Goal: Task Accomplishment & Management: Use online tool/utility

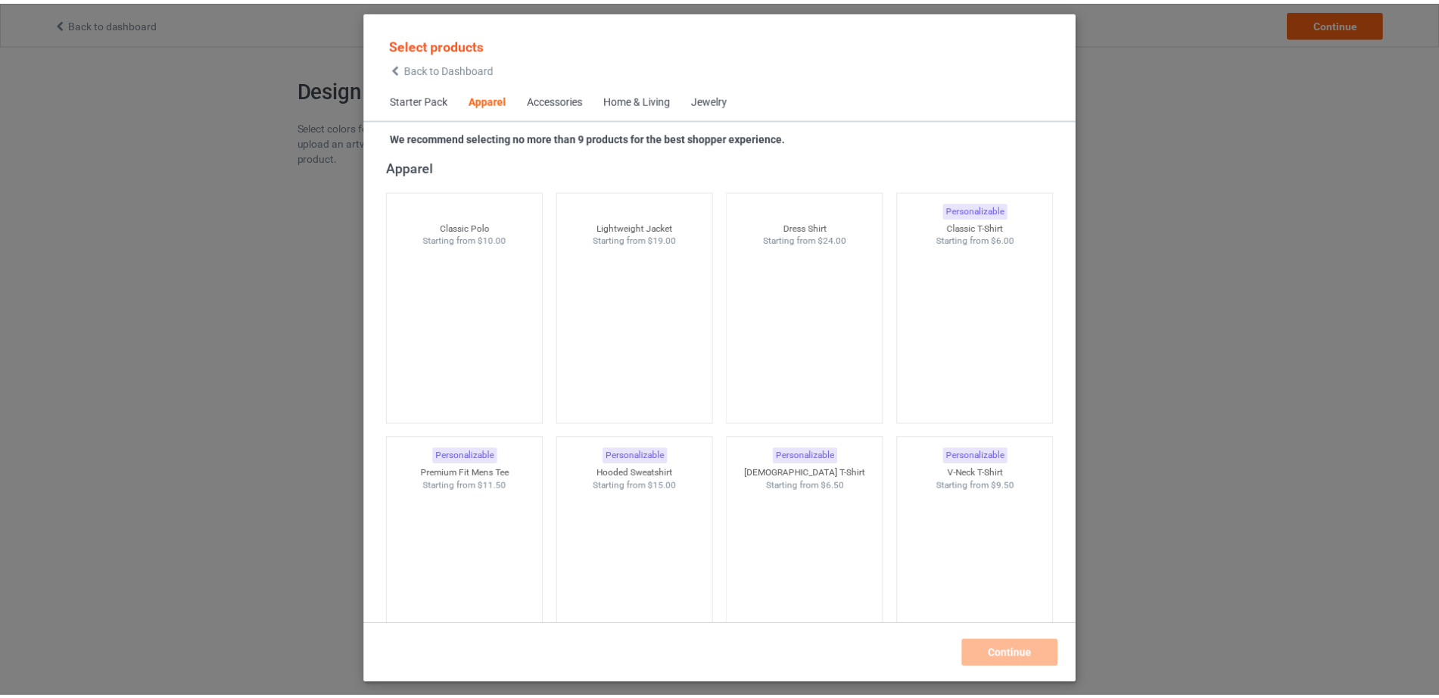
scroll to position [564, 0]
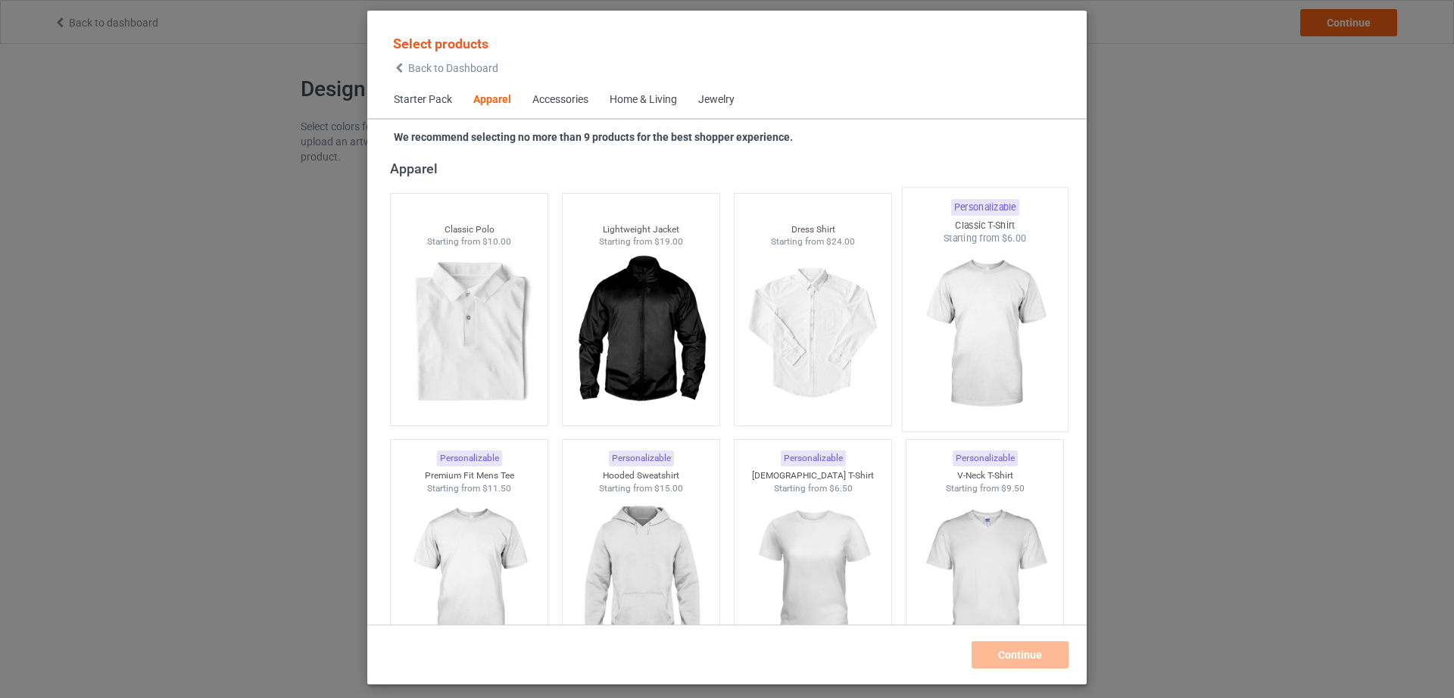
click at [995, 285] on img at bounding box center [984, 334] width 142 height 178
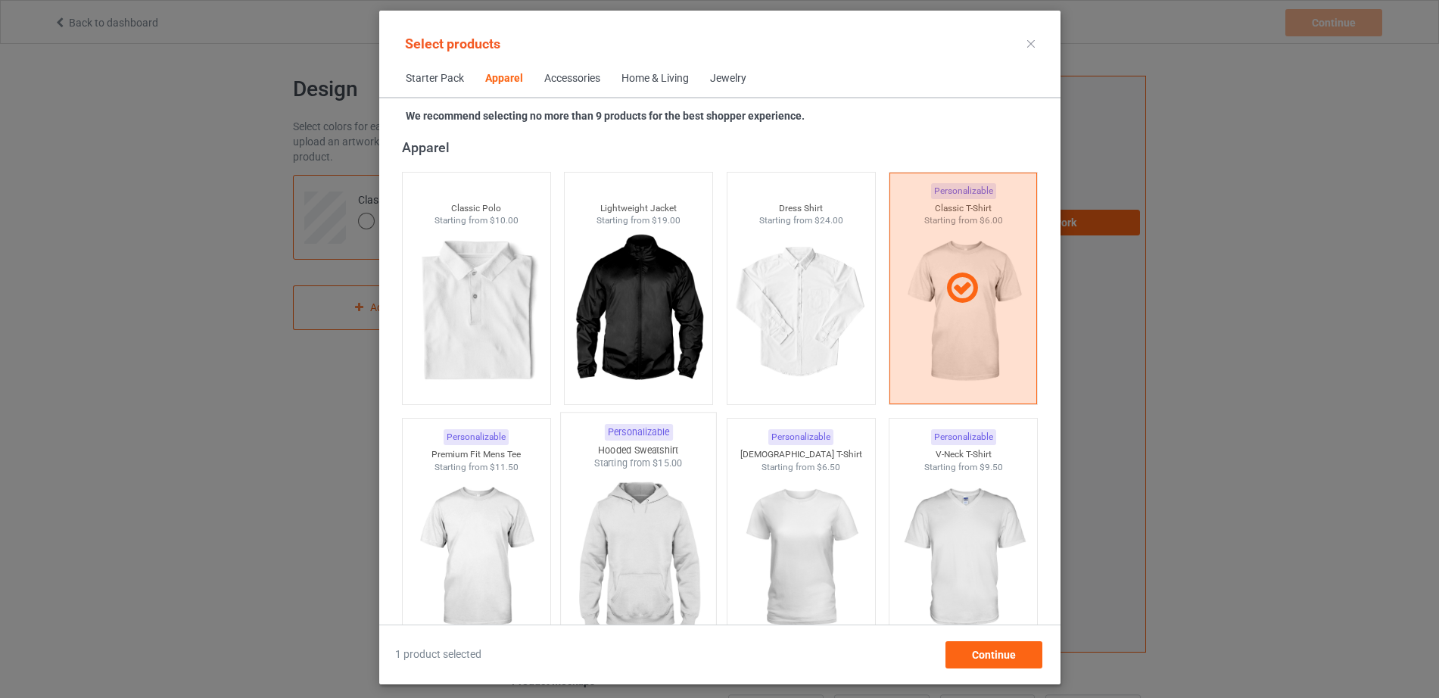
click at [655, 518] on img at bounding box center [638, 559] width 142 height 178
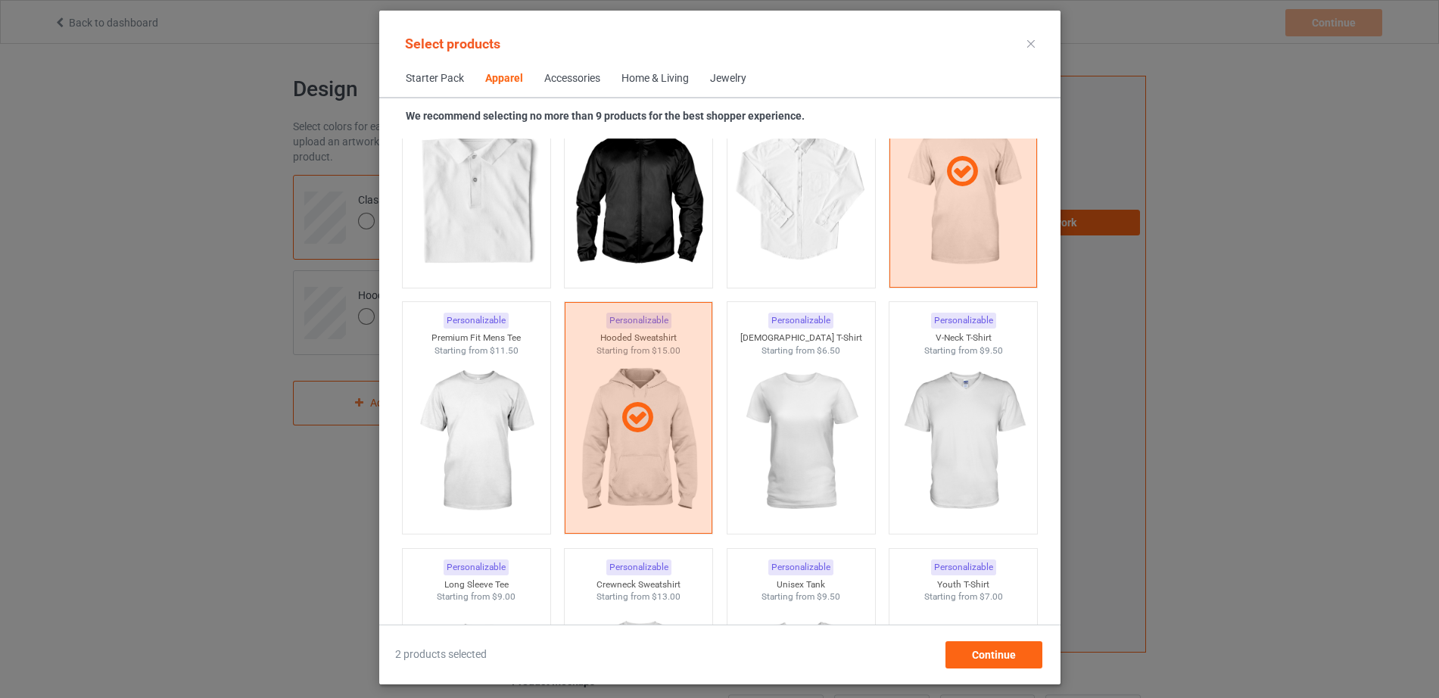
scroll to position [742, 0]
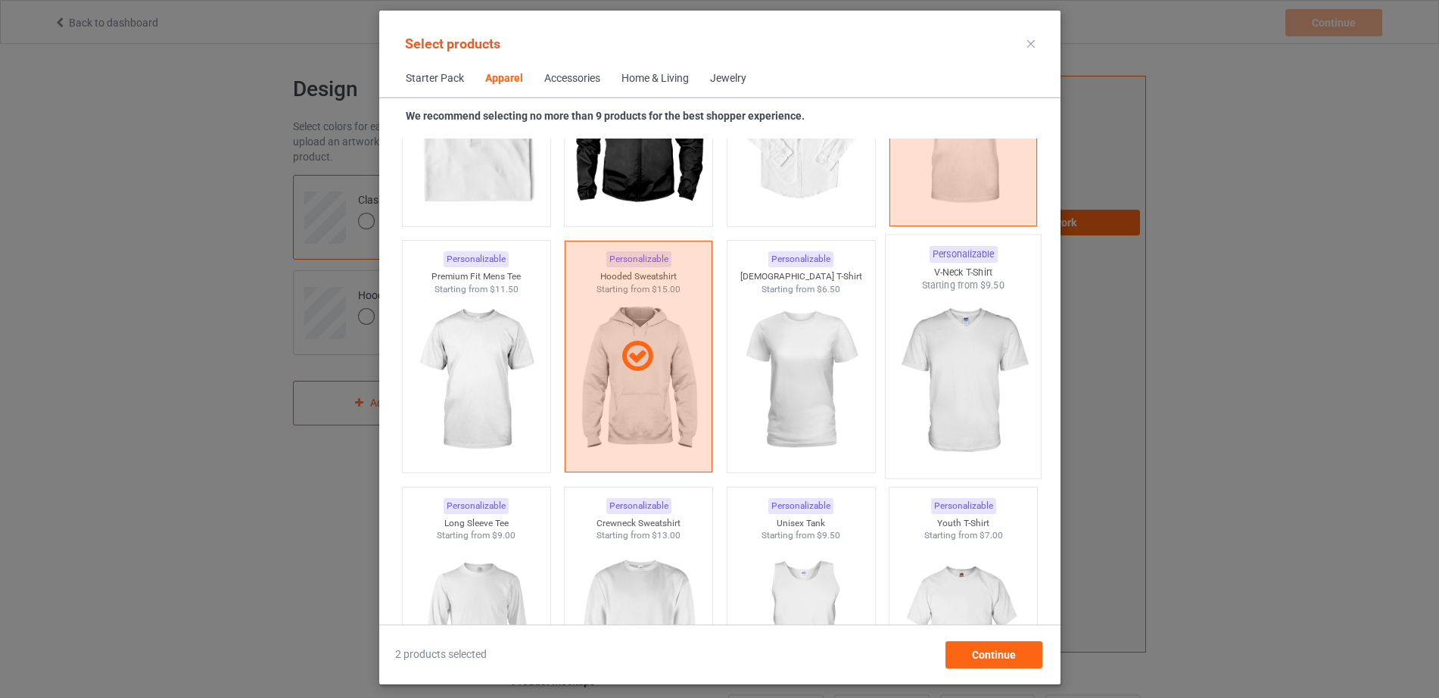
click at [951, 363] on img at bounding box center [963, 381] width 142 height 178
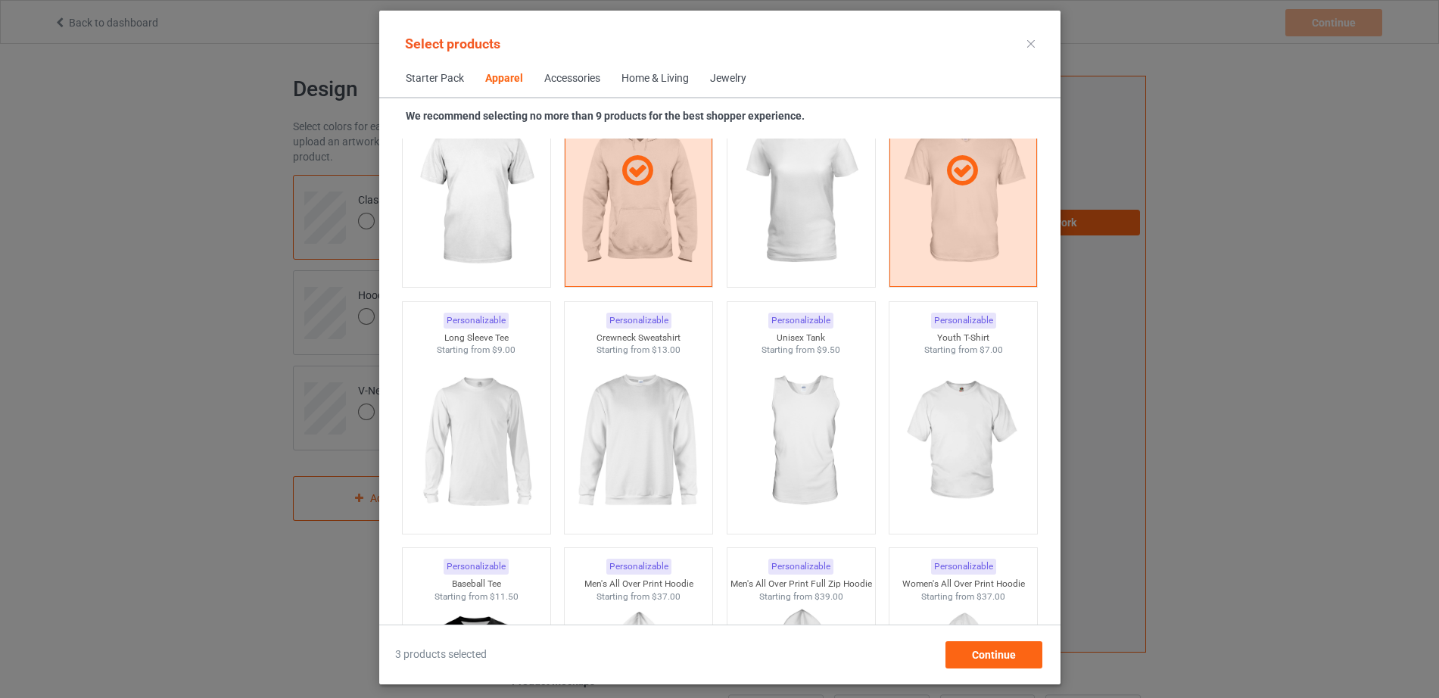
scroll to position [1052, 0]
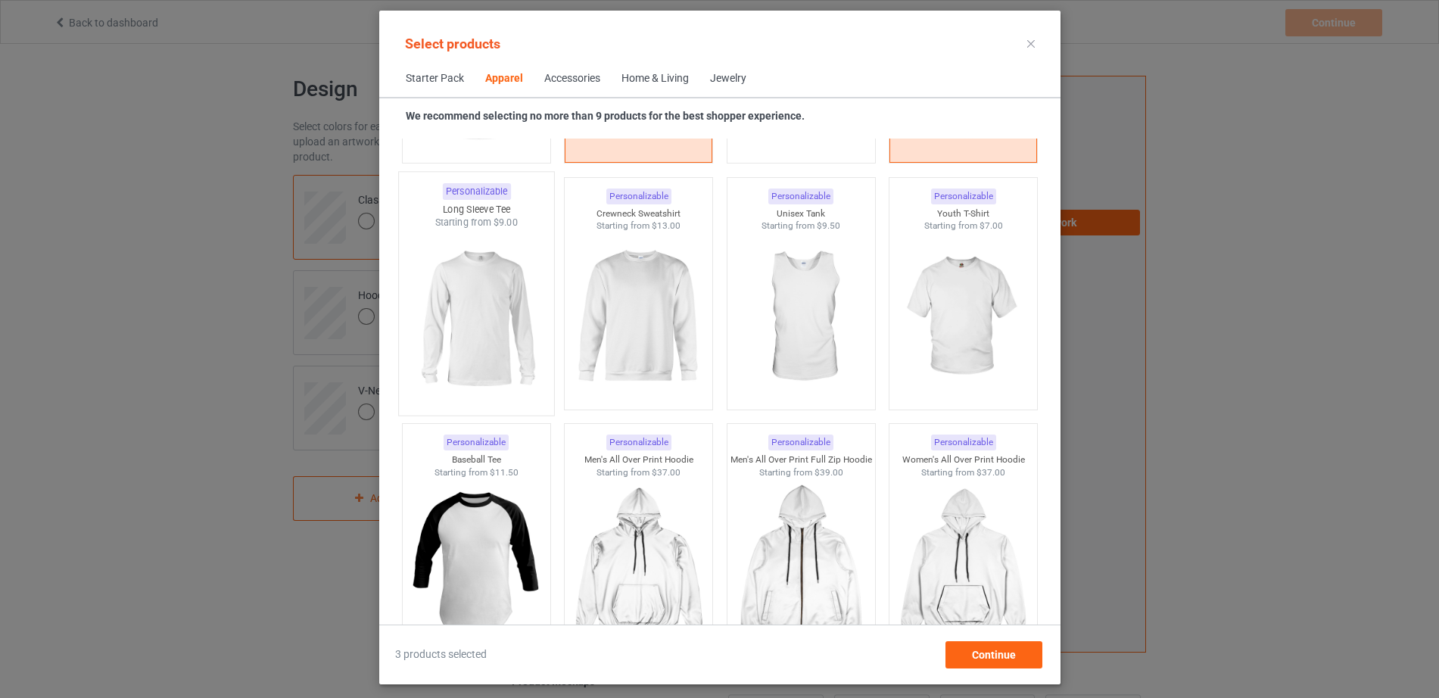
click at [494, 314] on img at bounding box center [476, 318] width 142 height 178
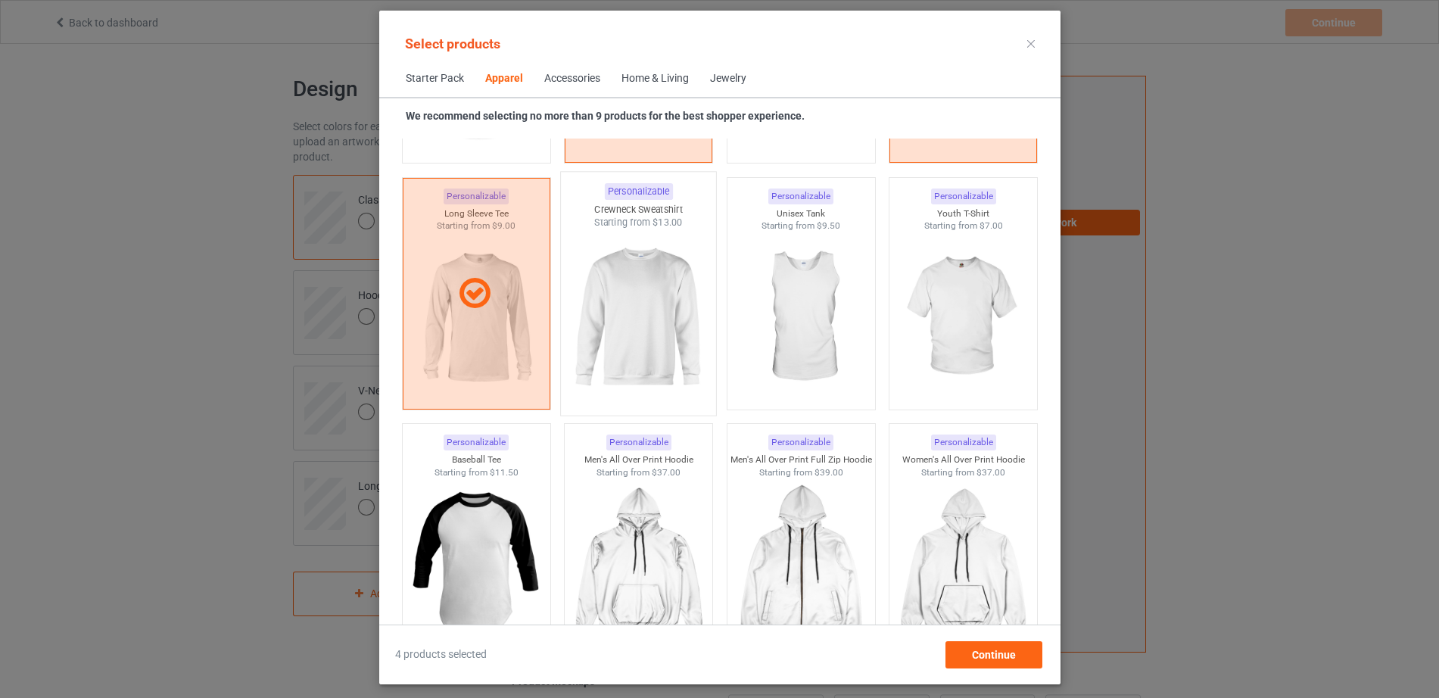
click at [634, 304] on img at bounding box center [638, 318] width 142 height 178
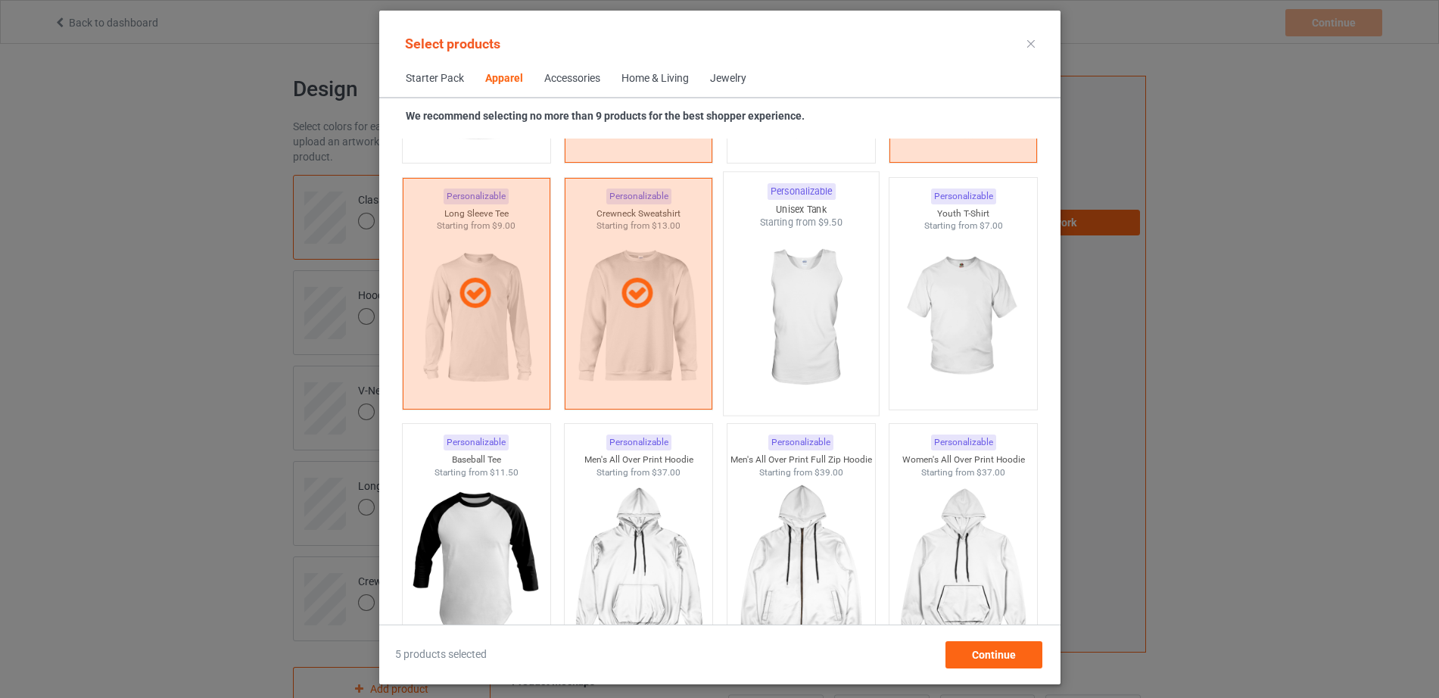
click at [790, 302] on img at bounding box center [801, 318] width 142 height 178
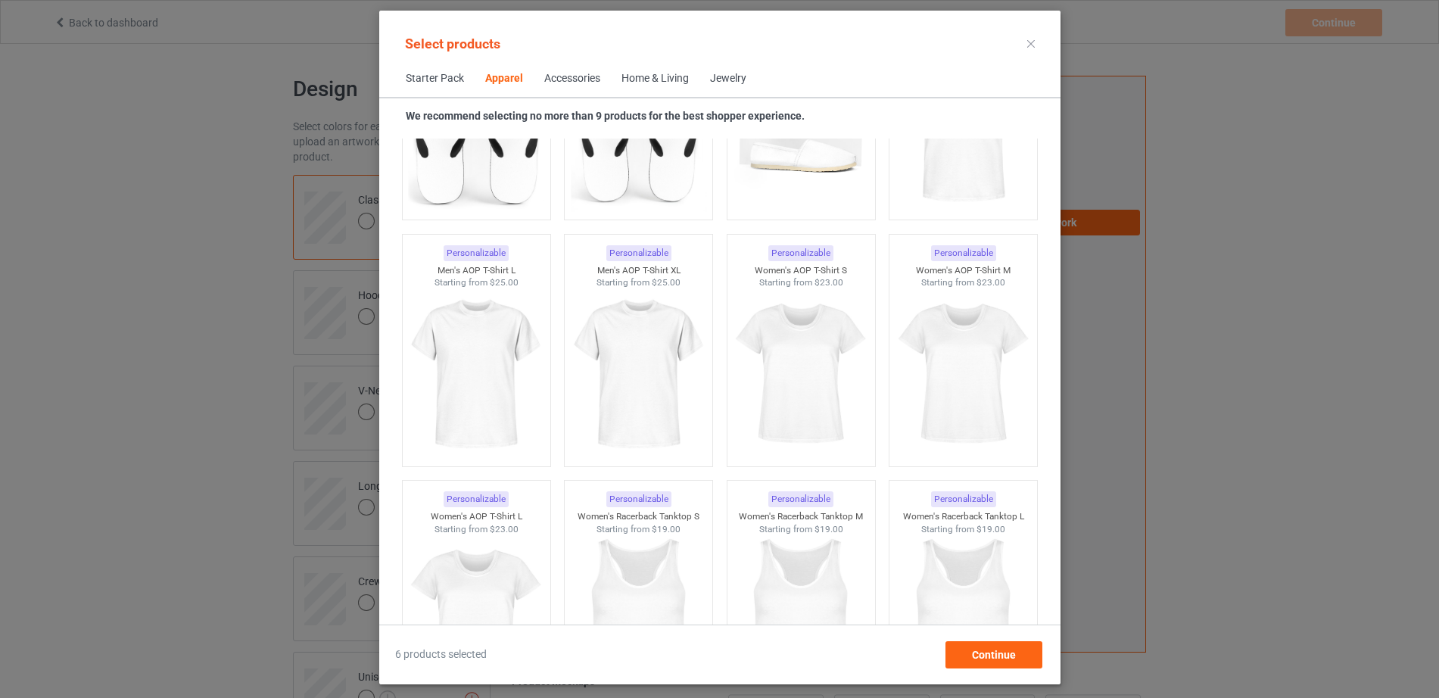
scroll to position [2288, 0]
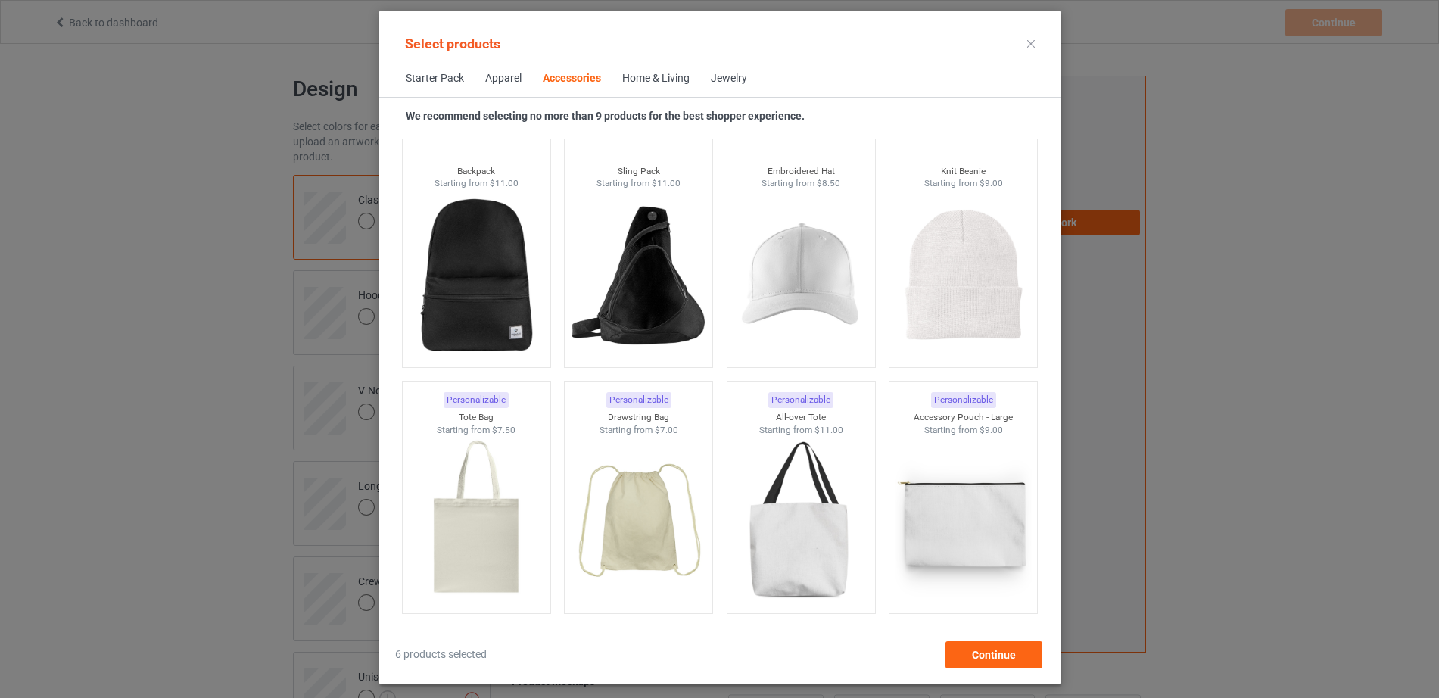
scroll to position [4329, 0]
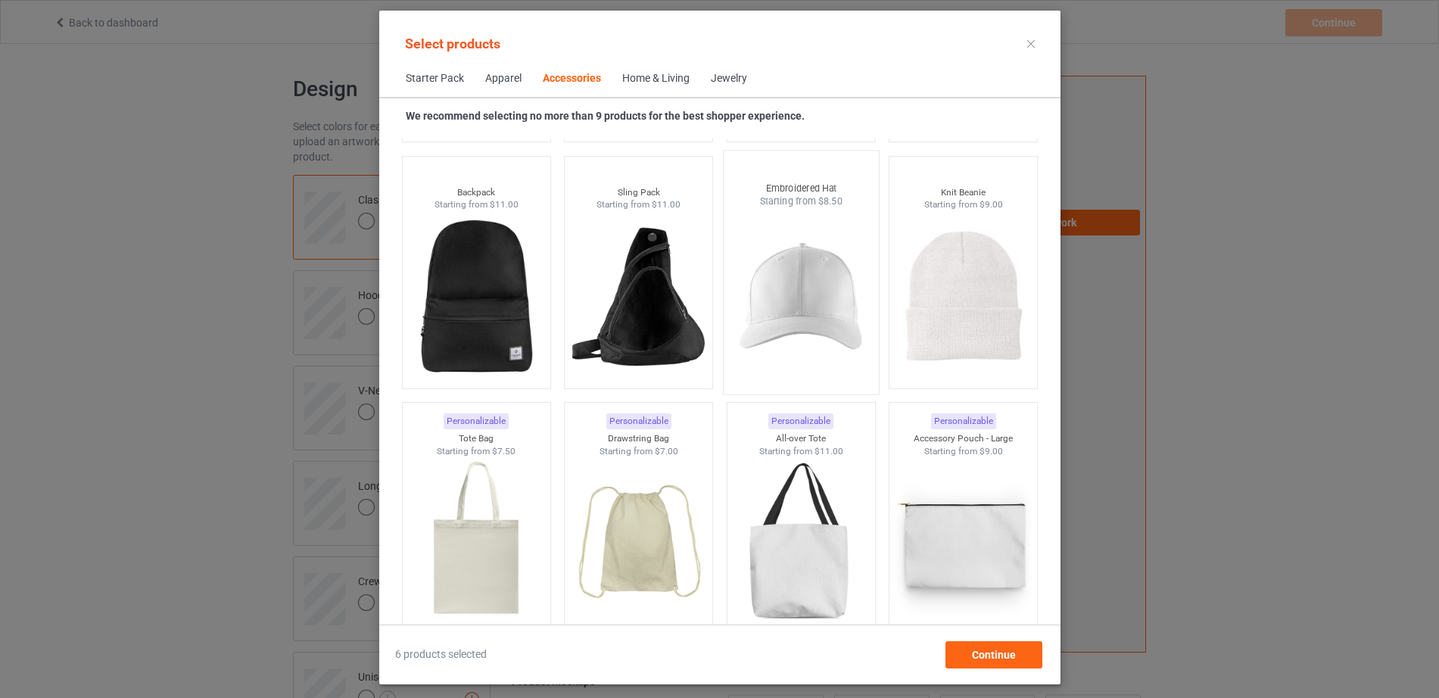
click at [775, 304] on img at bounding box center [801, 297] width 142 height 178
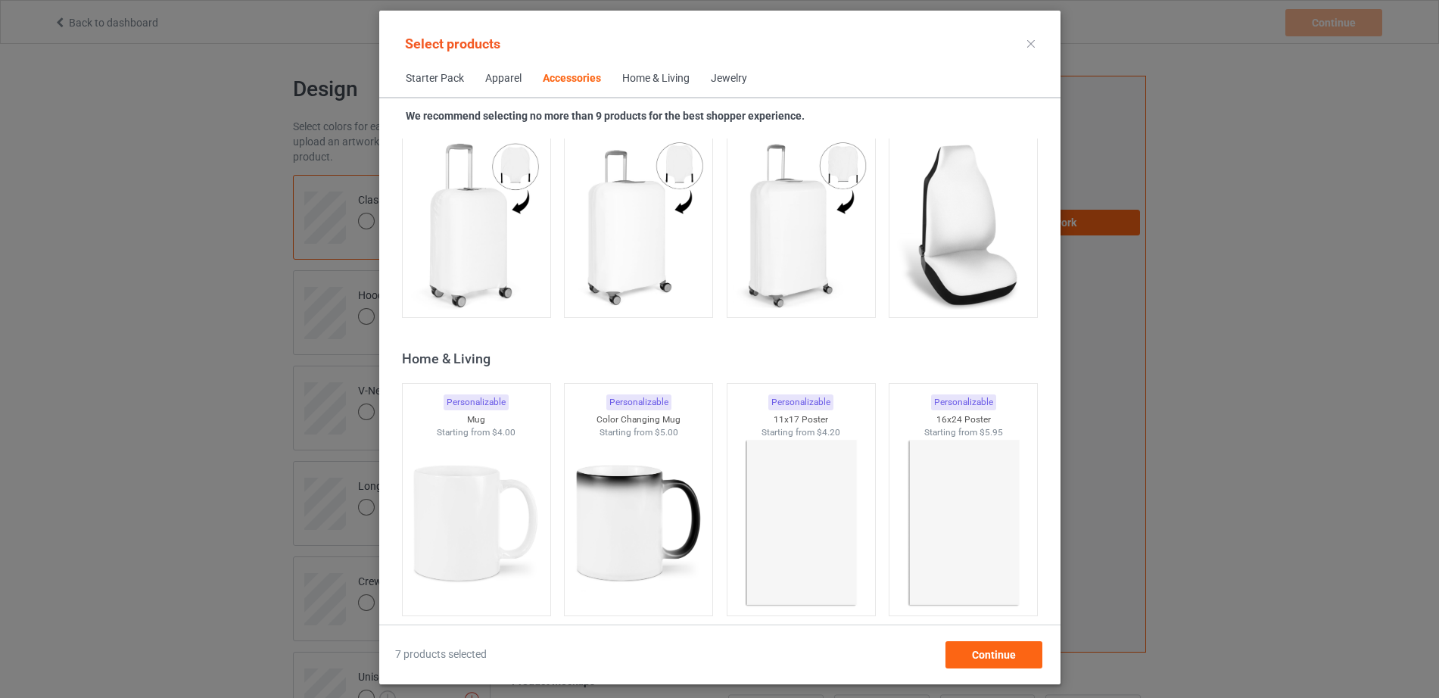
scroll to position [6638, 0]
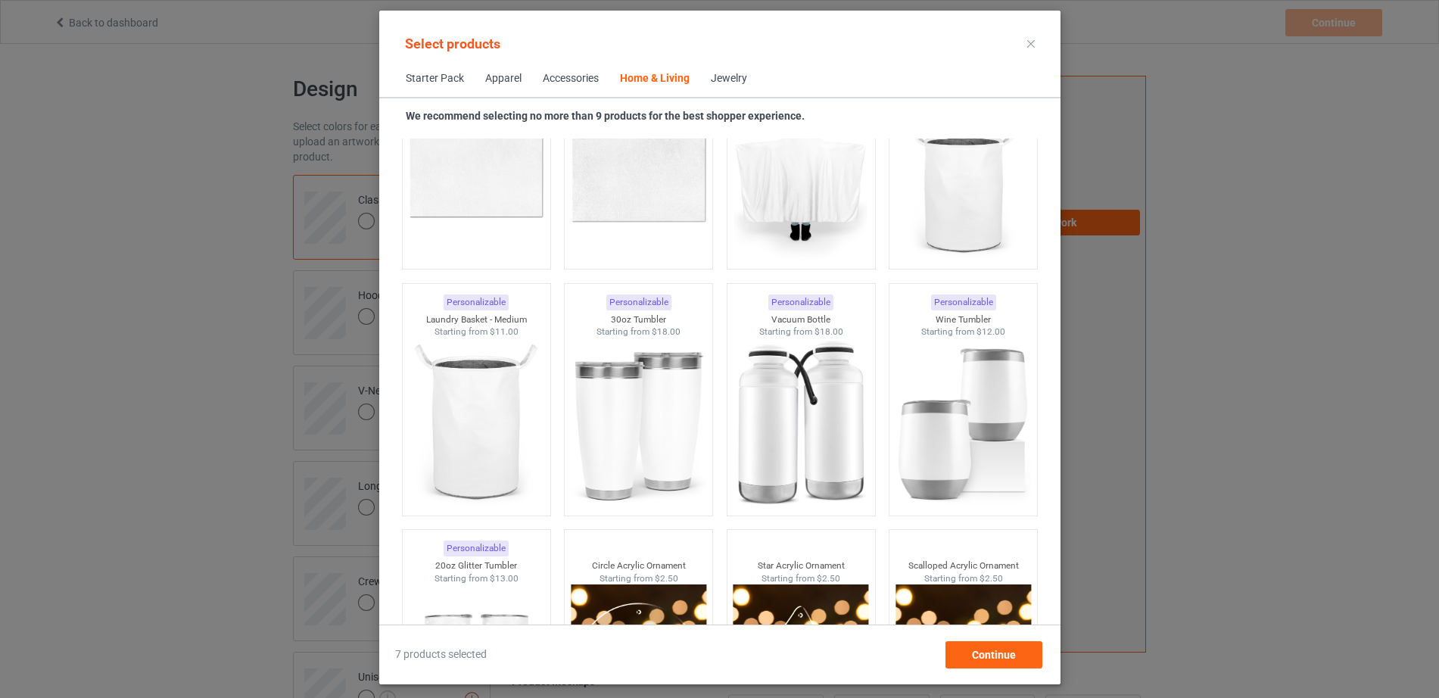
scroll to position [11441, 0]
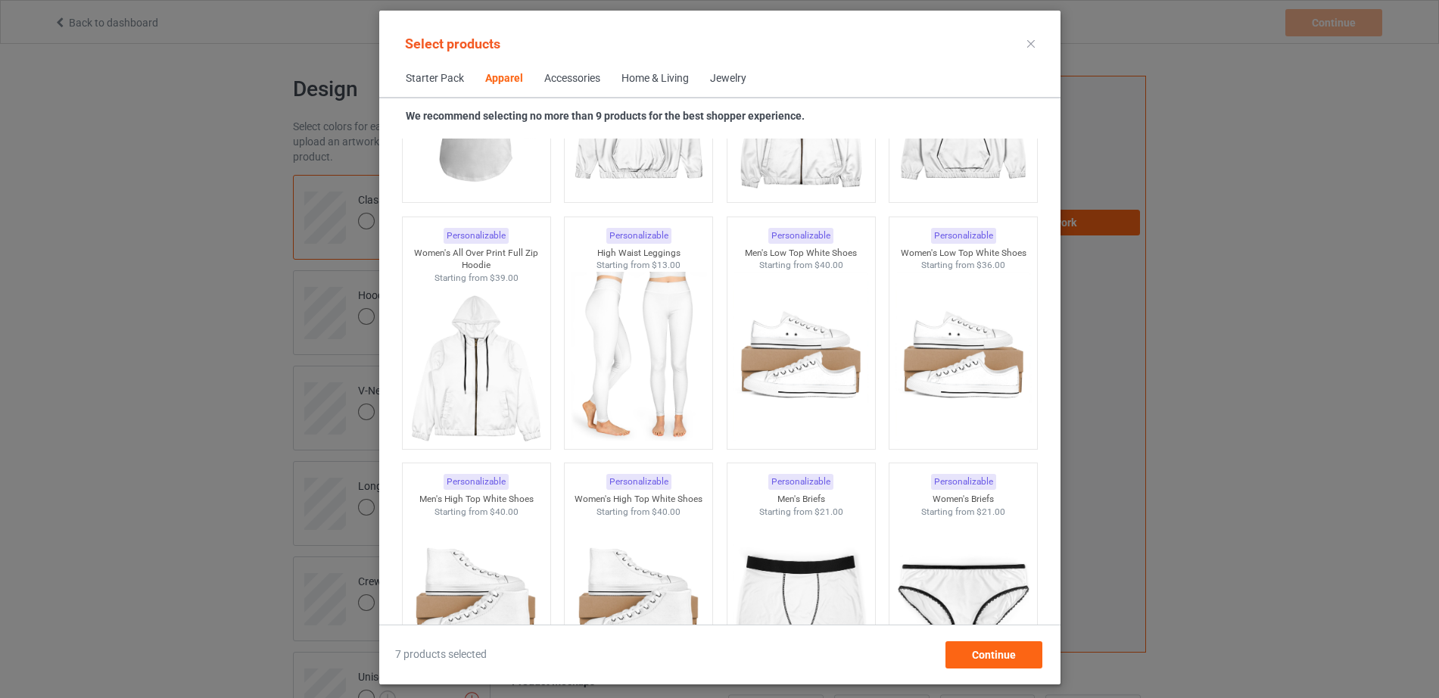
scroll to position [619, 0]
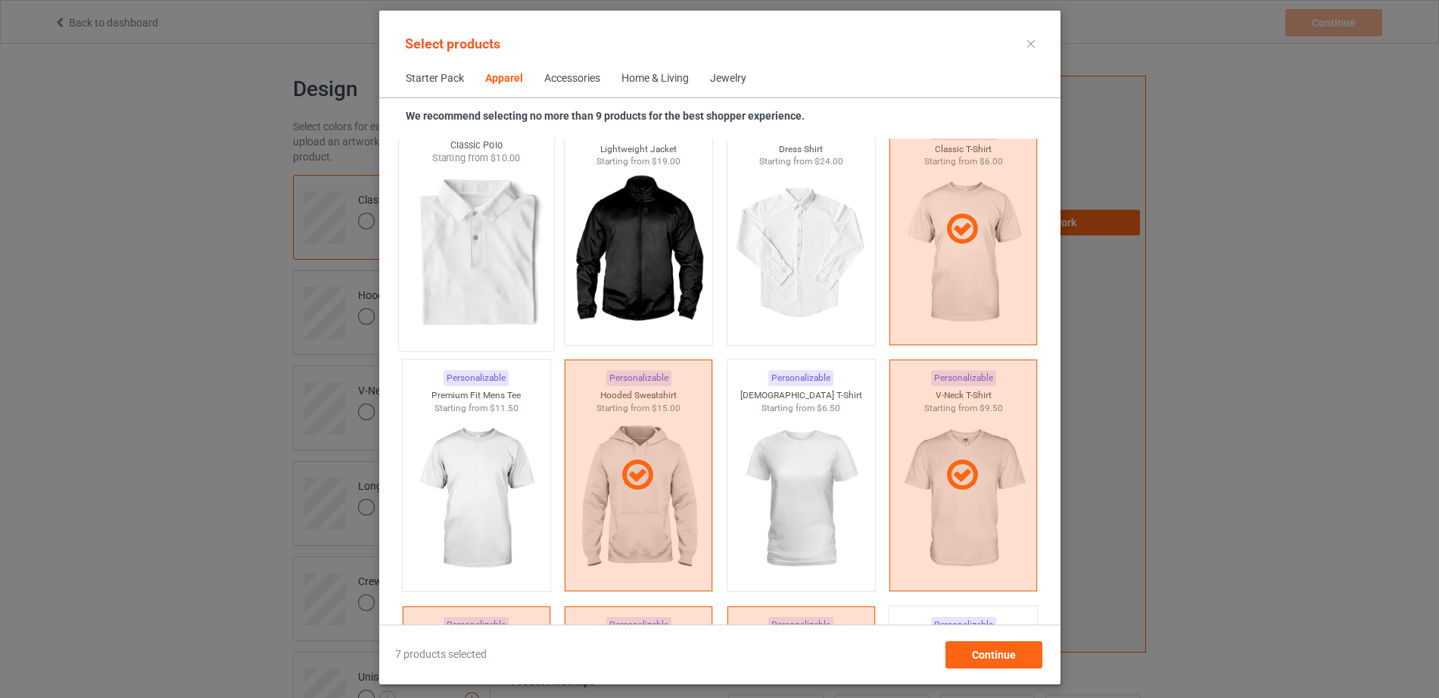
scroll to position [626, 0]
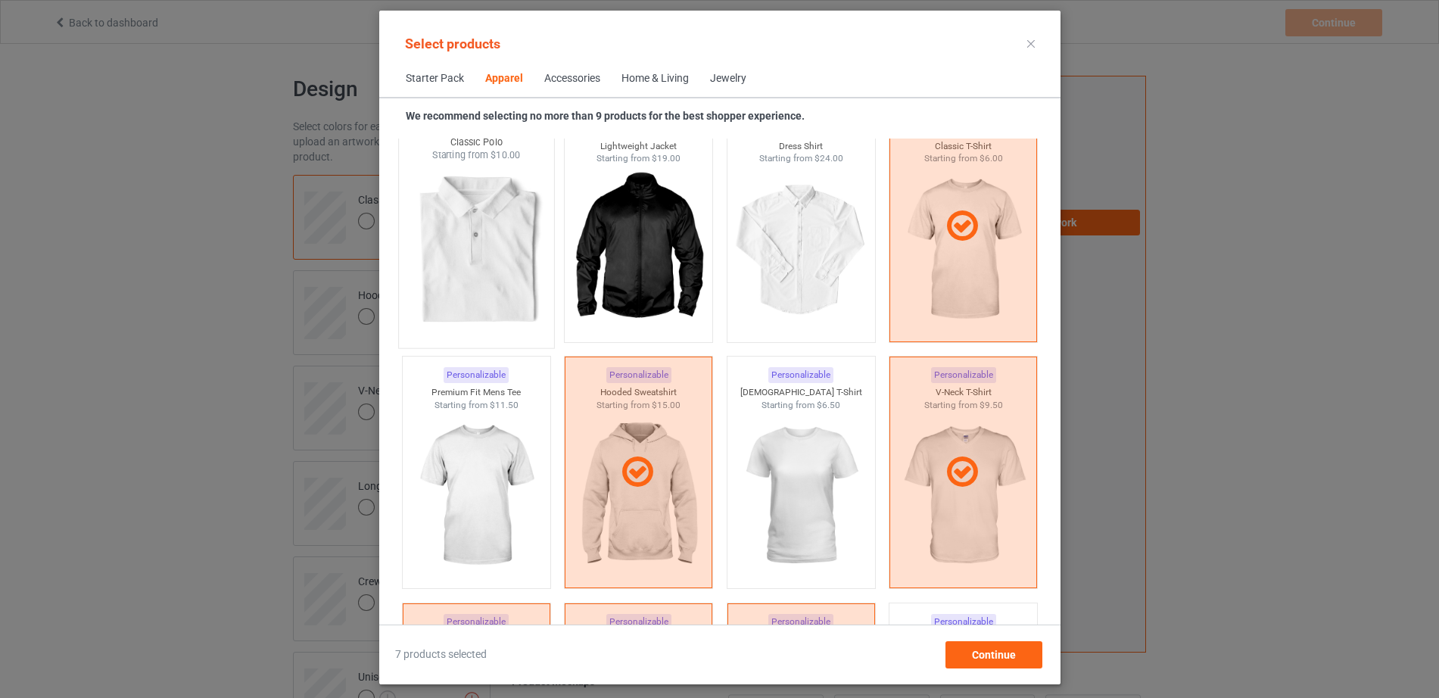
click at [482, 254] on img at bounding box center [476, 251] width 142 height 178
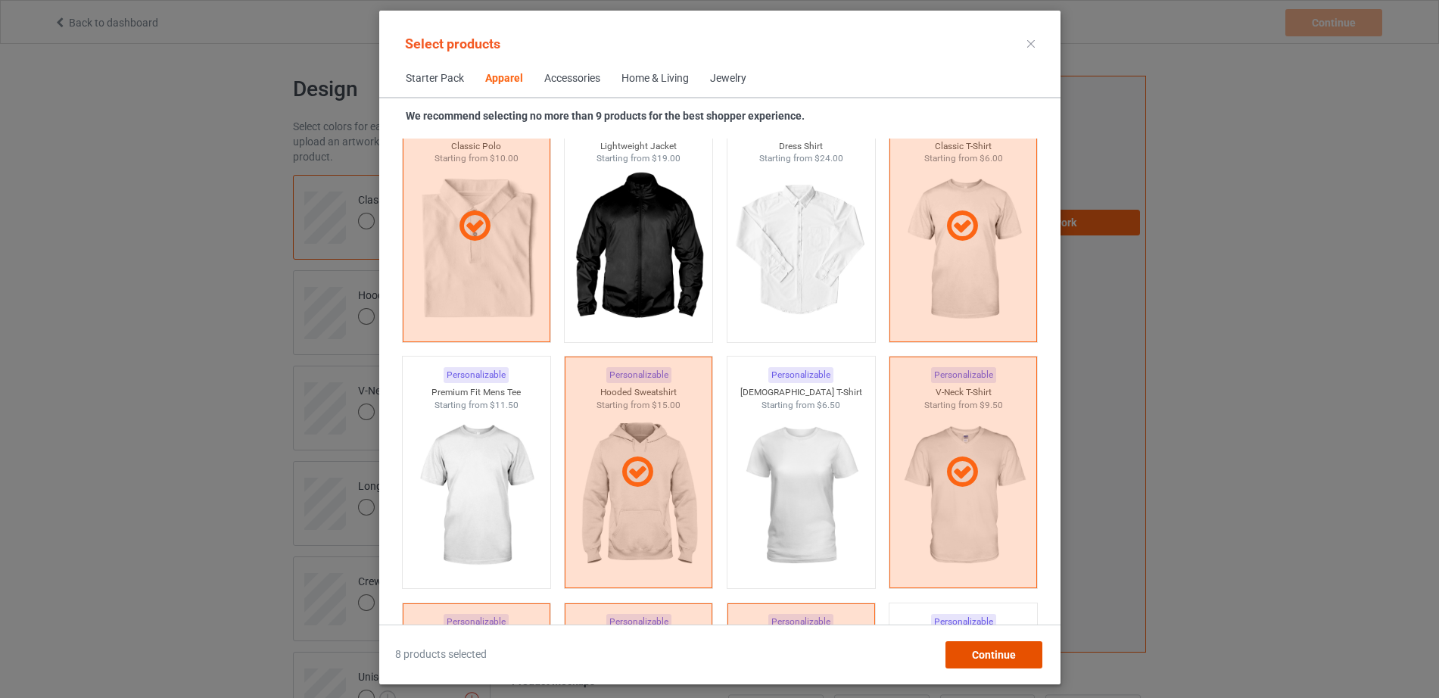
drag, startPoint x: 1020, startPoint y: 656, endPoint x: 988, endPoint y: 643, distance: 34.6
click at [1015, 656] on span "Continue" at bounding box center [993, 655] width 44 height 12
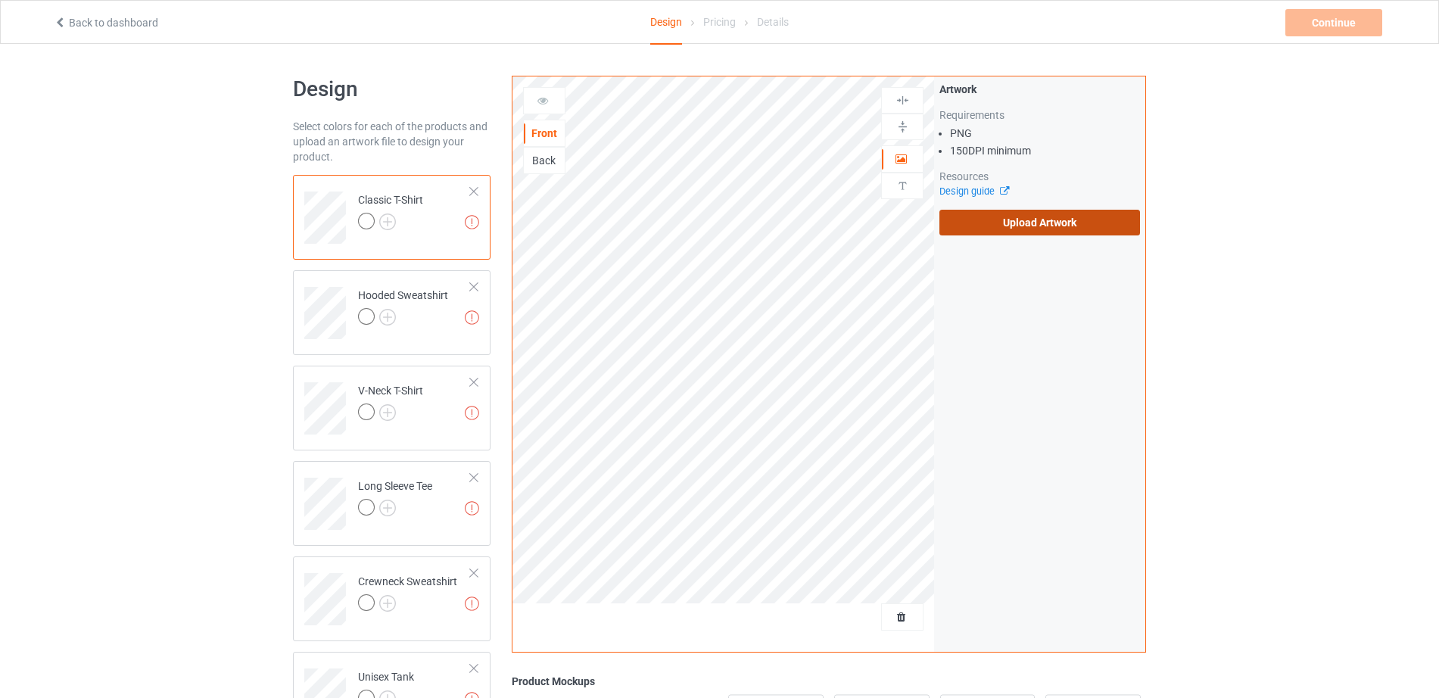
click at [1008, 223] on label "Upload Artwork" at bounding box center [1040, 223] width 201 height 26
click at [0, 0] on input "Upload Artwork" at bounding box center [0, 0] width 0 height 0
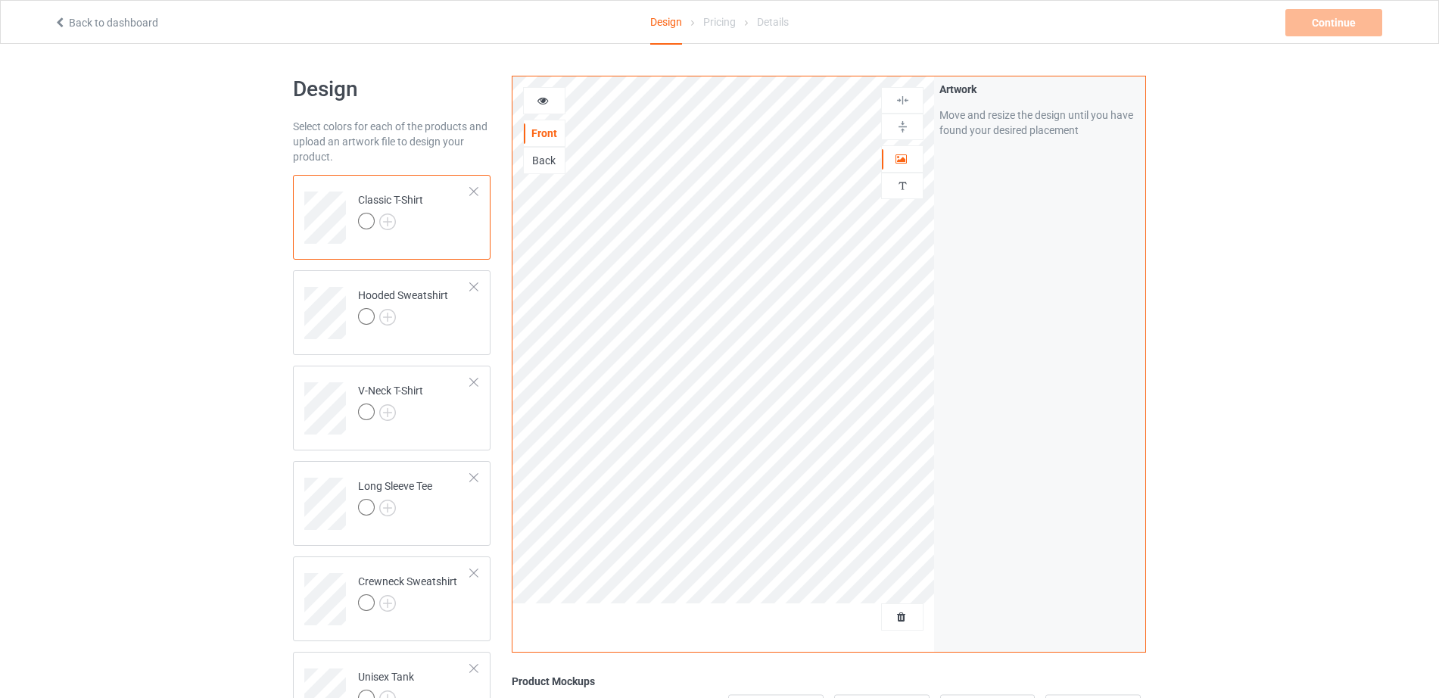
click at [108, 397] on div "Design Select colors for each of the products and upload an artwork file to des…" at bounding box center [719, 537] width 1439 height 986
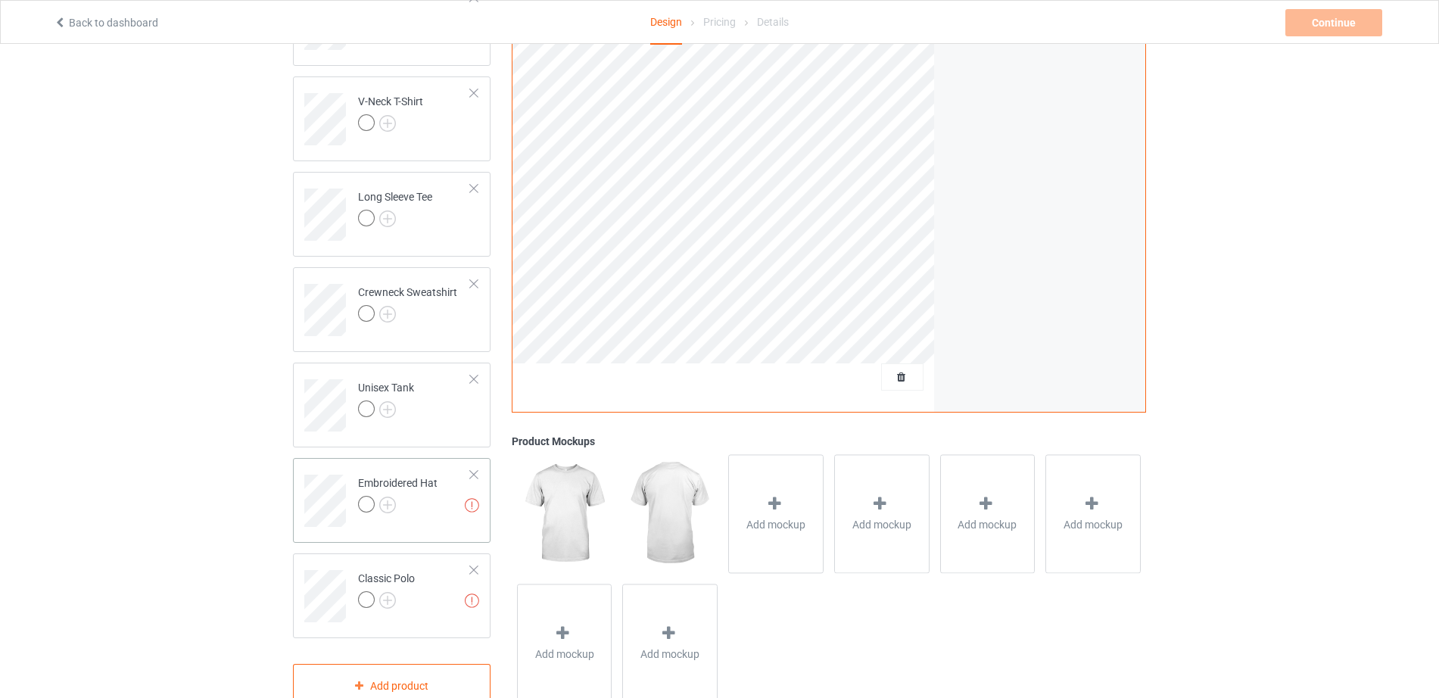
scroll to position [332, 0]
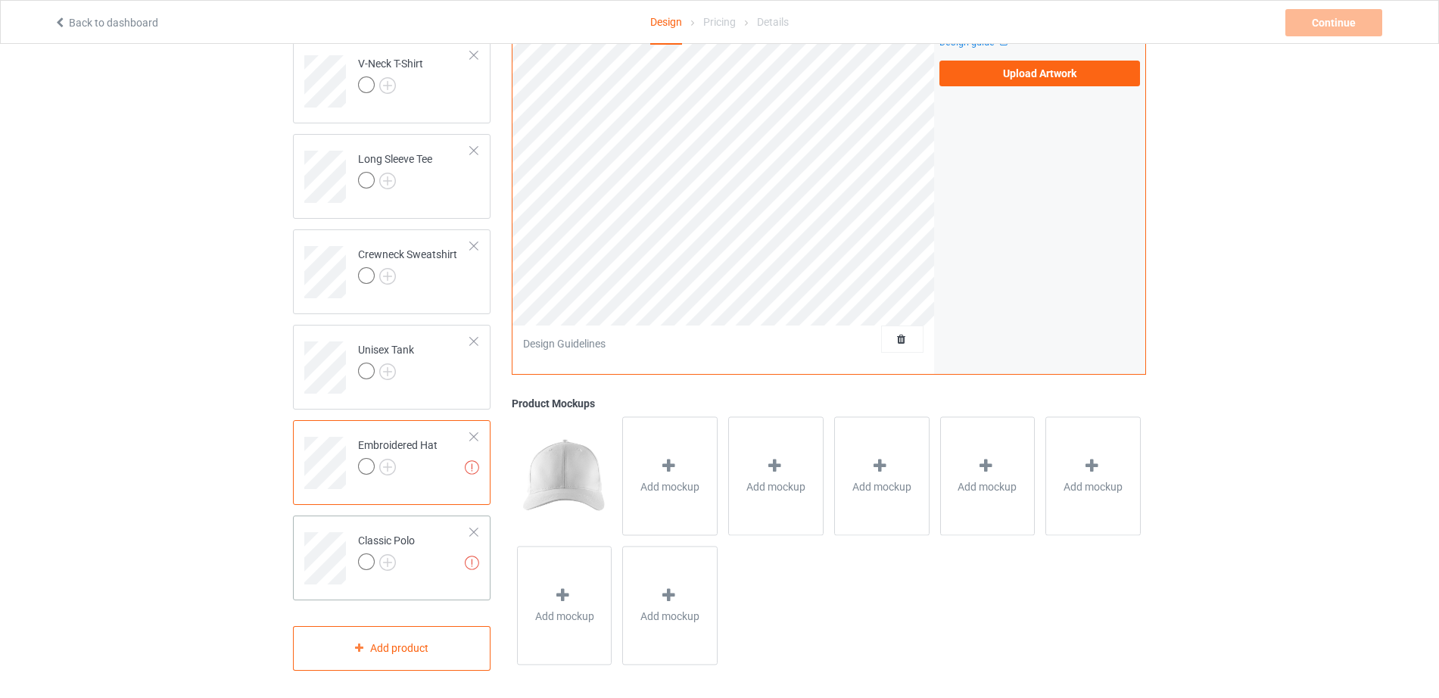
scroll to position [330, 0]
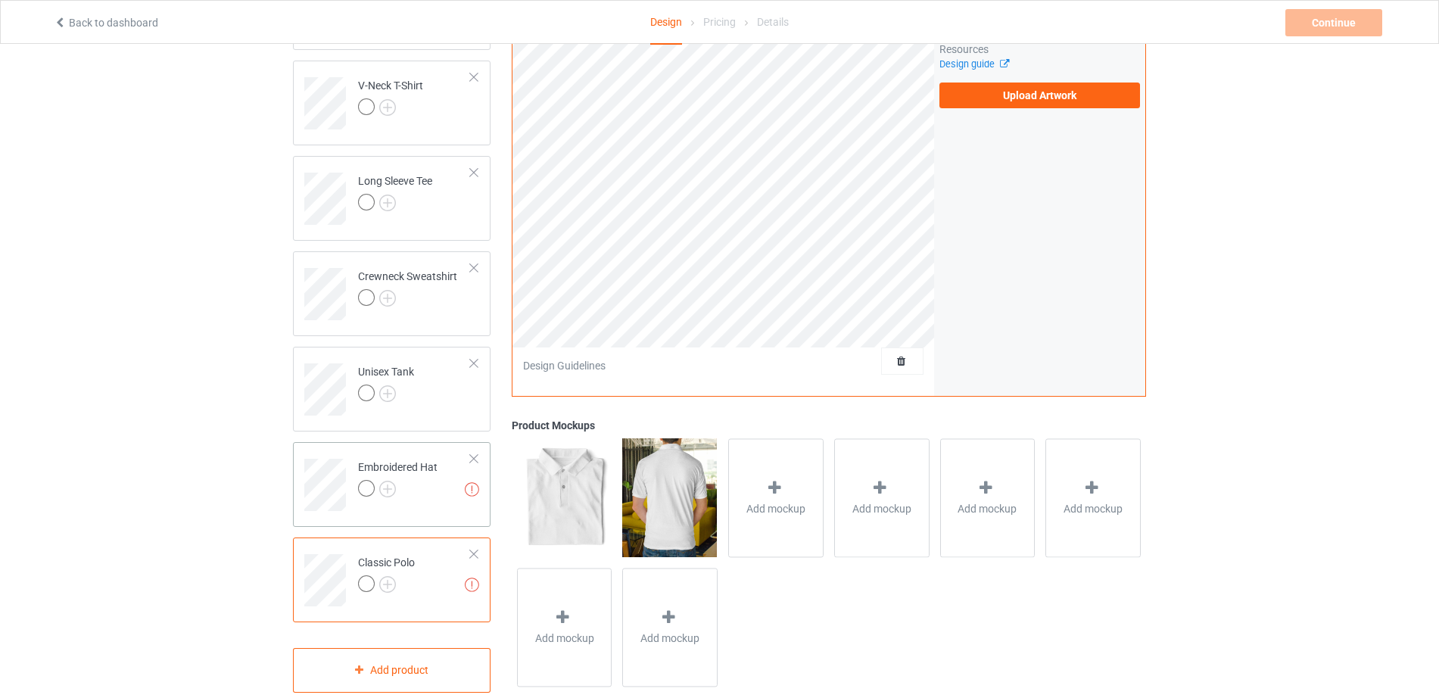
scroll to position [310, 0]
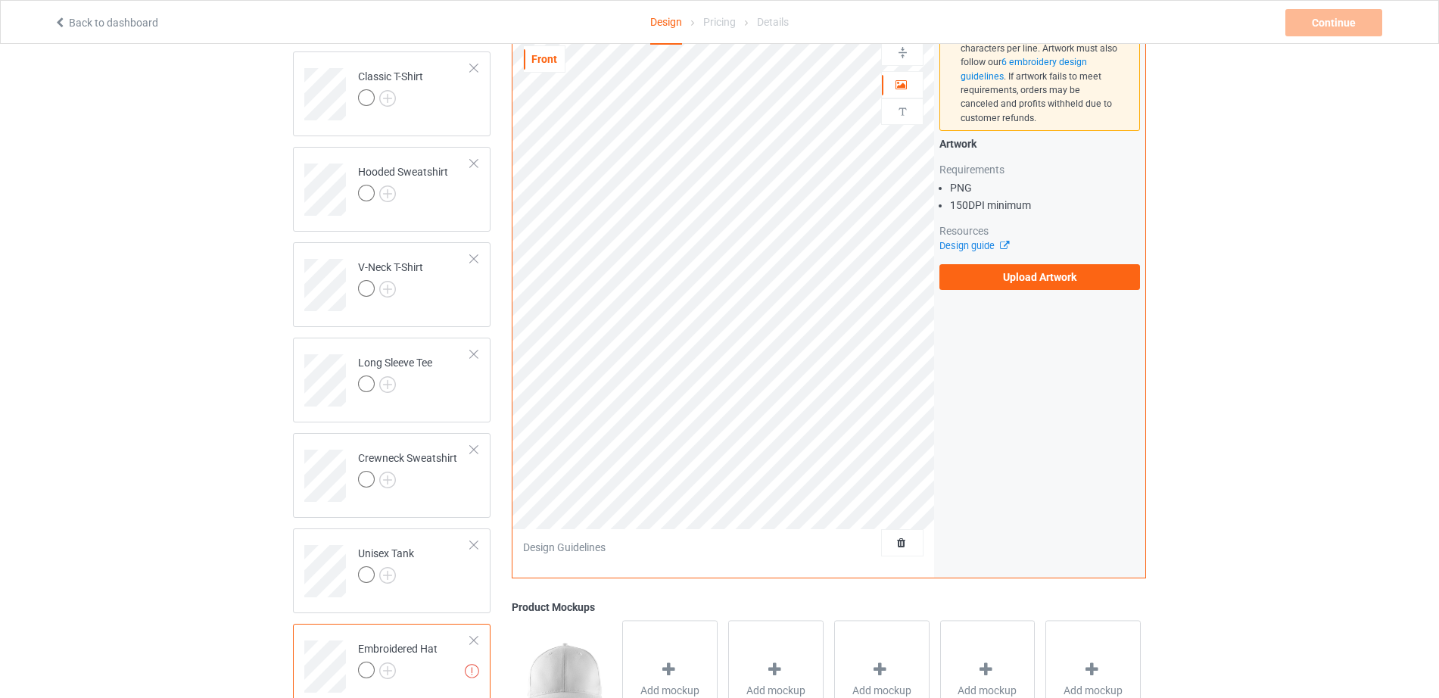
scroll to position [332, 0]
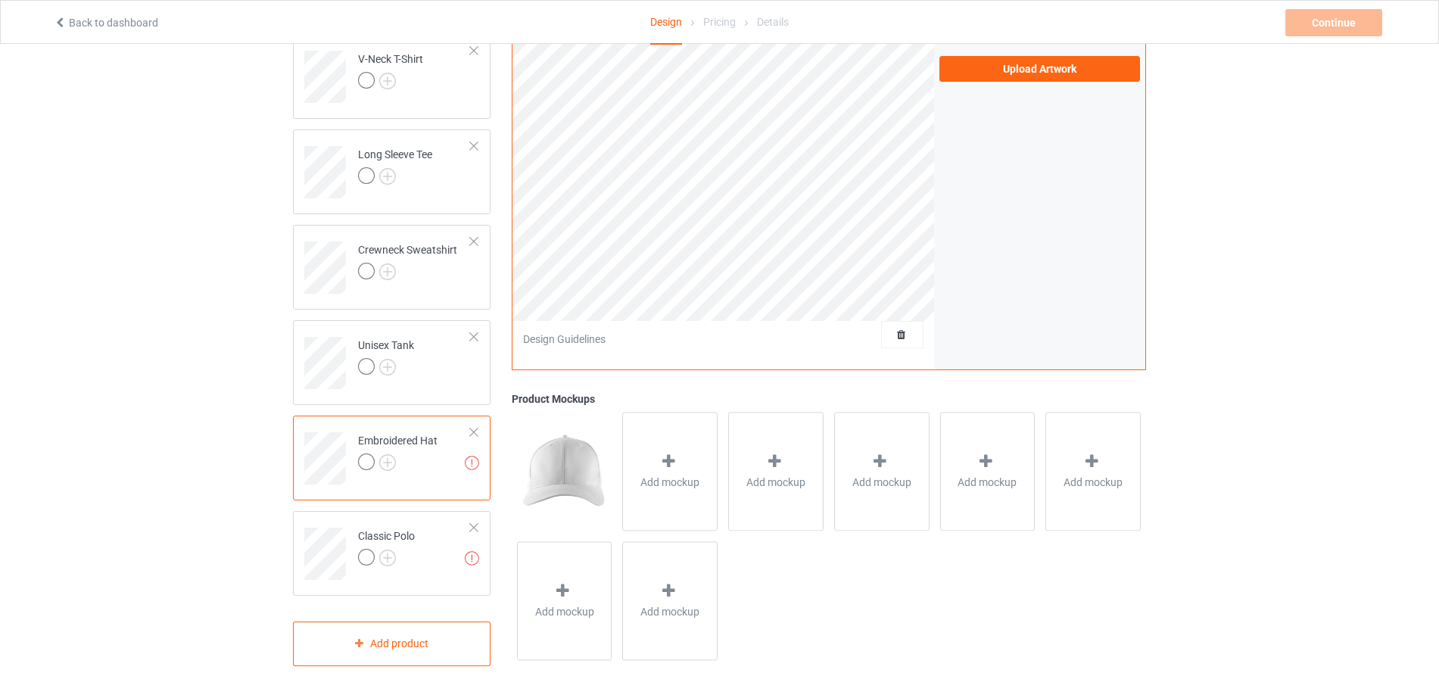
click at [471, 432] on div at bounding box center [474, 432] width 11 height 11
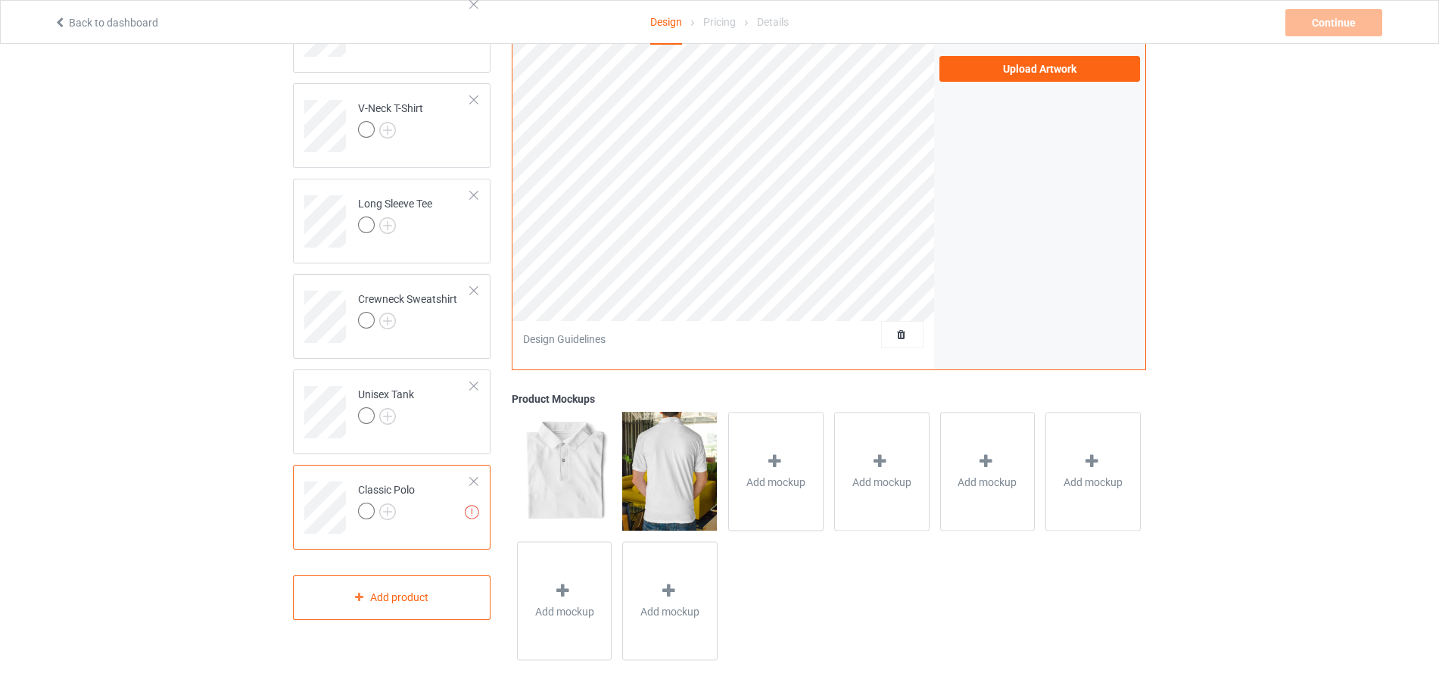
click at [476, 481] on div at bounding box center [474, 481] width 11 height 11
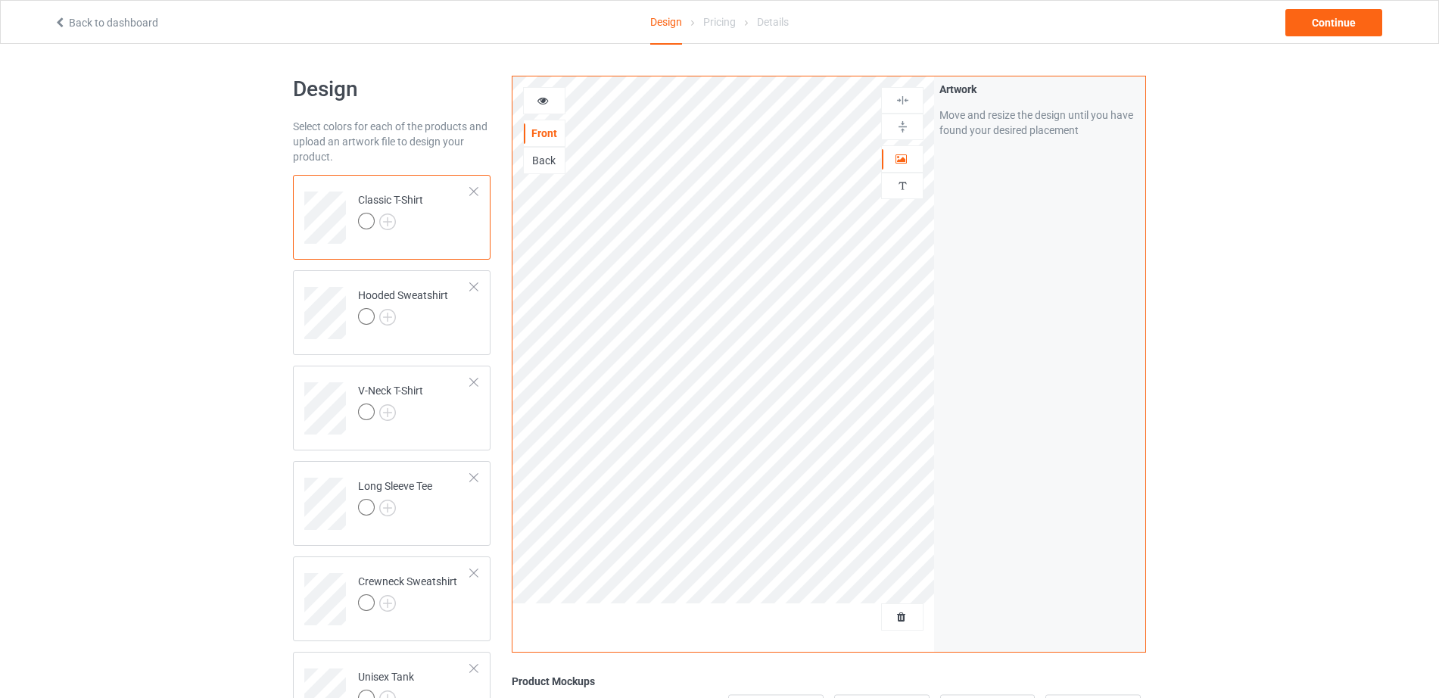
click at [554, 164] on div "Back" at bounding box center [544, 160] width 41 height 15
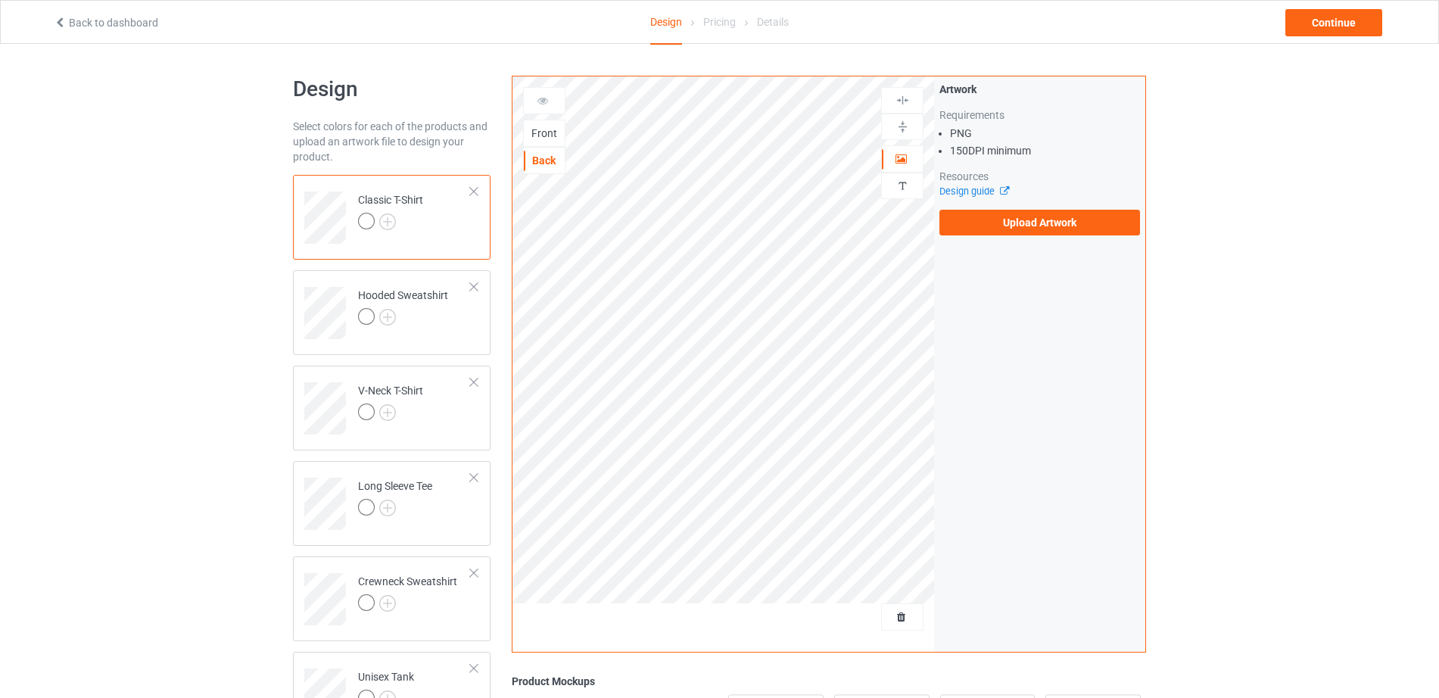
click at [535, 137] on div "Front" at bounding box center [544, 133] width 41 height 15
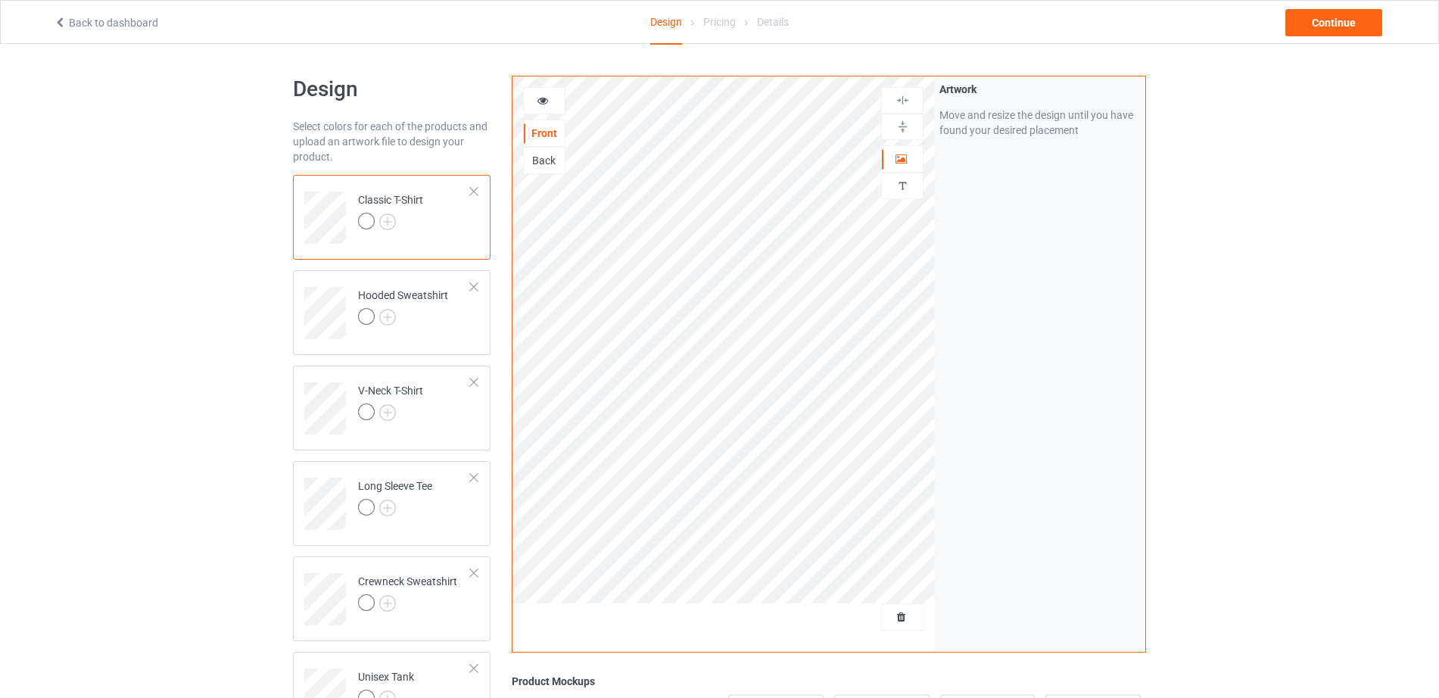
click at [538, 162] on div "Back" at bounding box center [544, 160] width 41 height 15
